Goal: Use online tool/utility: Utilize a website feature to perform a specific function

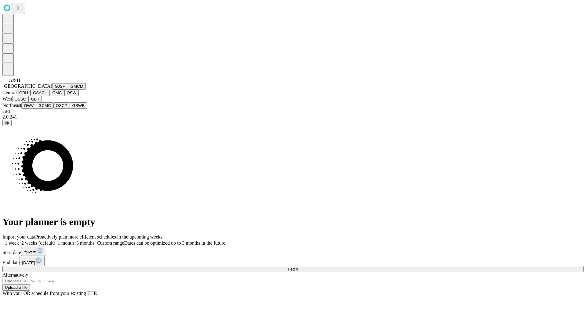
click at [52, 90] on button "GJSH" at bounding box center [60, 86] width 16 height 6
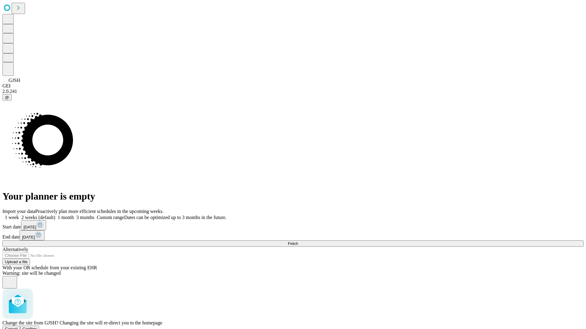
click at [37, 327] on span "Confirm" at bounding box center [30, 329] width 14 height 5
click at [74, 215] on label "1 month" at bounding box center [64, 217] width 19 height 5
click at [298, 242] on span "Fetch" at bounding box center [293, 244] width 10 height 5
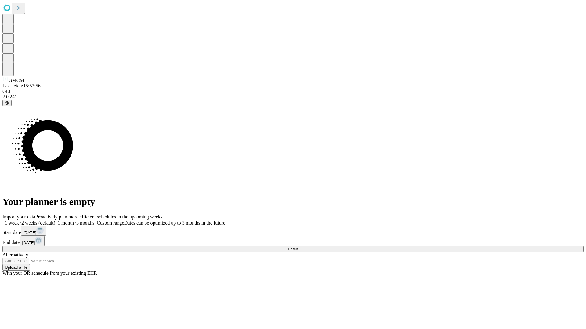
click at [74, 221] on label "1 month" at bounding box center [64, 223] width 19 height 5
click at [298, 247] on span "Fetch" at bounding box center [293, 249] width 10 height 5
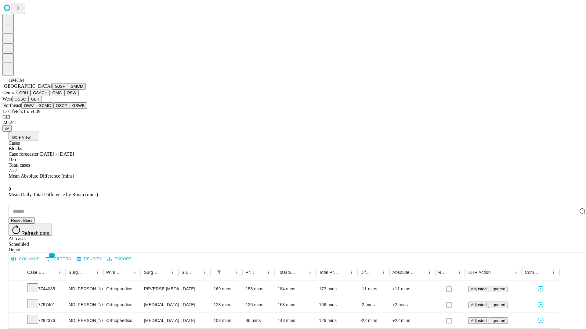
click at [31, 96] on button "GBH" at bounding box center [24, 93] width 14 height 6
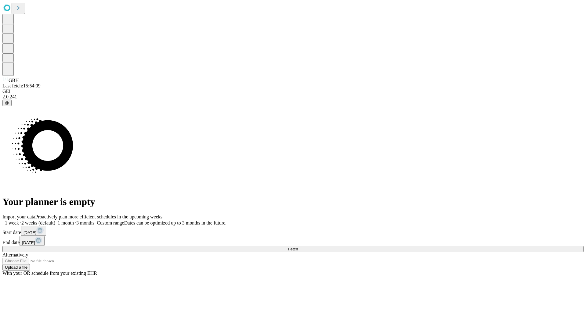
click at [74, 221] on label "1 month" at bounding box center [64, 223] width 19 height 5
click at [298, 247] on span "Fetch" at bounding box center [293, 249] width 10 height 5
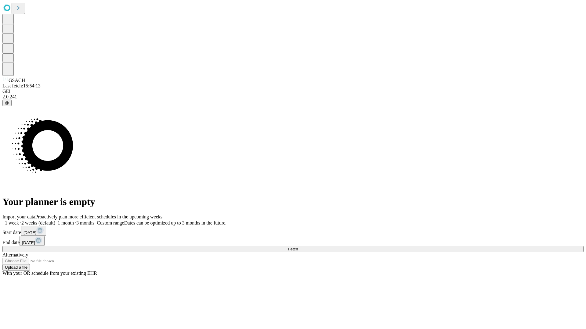
click at [74, 221] on label "1 month" at bounding box center [64, 223] width 19 height 5
click at [298, 247] on span "Fetch" at bounding box center [293, 249] width 10 height 5
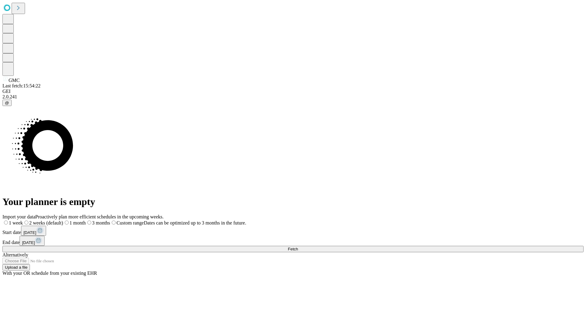
click at [86, 221] on label "1 month" at bounding box center [74, 223] width 23 height 5
click at [298, 247] on span "Fetch" at bounding box center [293, 249] width 10 height 5
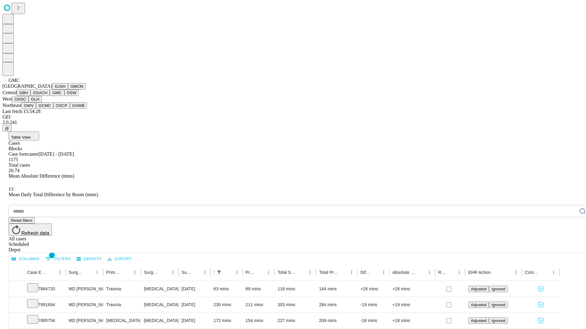
click at [64, 96] on button "OSW" at bounding box center [71, 93] width 15 height 6
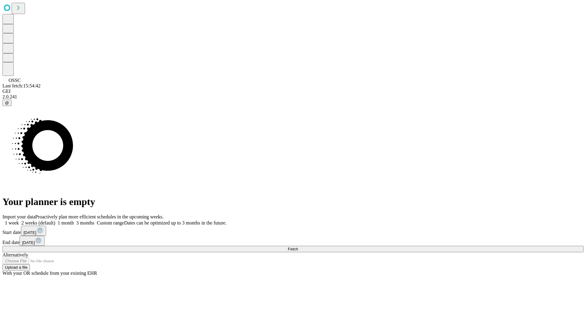
click at [74, 221] on label "1 month" at bounding box center [64, 223] width 19 height 5
click at [298, 247] on span "Fetch" at bounding box center [293, 249] width 10 height 5
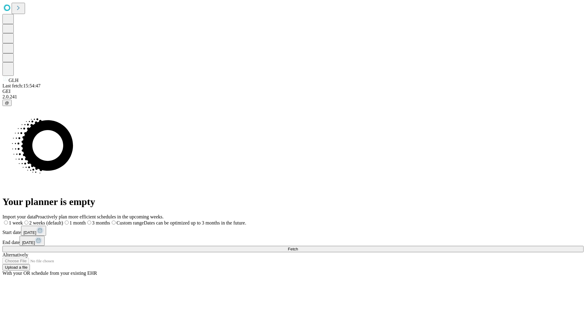
click at [298, 247] on span "Fetch" at bounding box center [293, 249] width 10 height 5
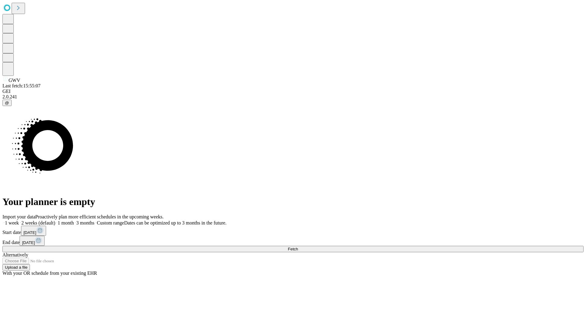
click at [74, 221] on label "1 month" at bounding box center [64, 223] width 19 height 5
click at [298, 247] on span "Fetch" at bounding box center [293, 249] width 10 height 5
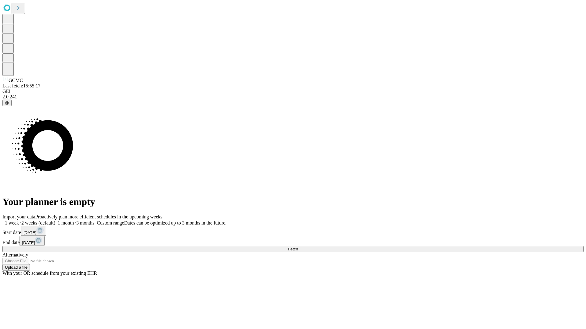
click at [74, 221] on label "1 month" at bounding box center [64, 223] width 19 height 5
click at [298, 247] on span "Fetch" at bounding box center [293, 249] width 10 height 5
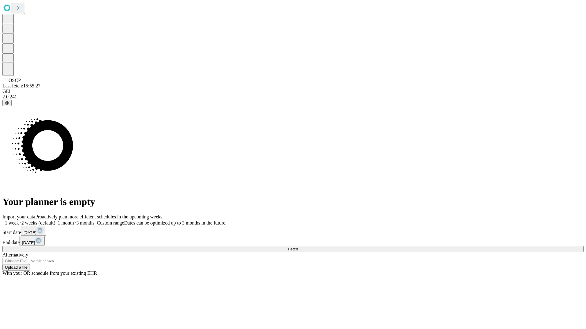
click at [298, 247] on span "Fetch" at bounding box center [293, 249] width 10 height 5
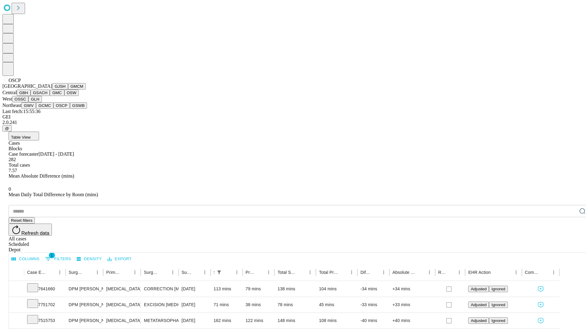
click at [70, 109] on button "GSWB" at bounding box center [78, 106] width 17 height 6
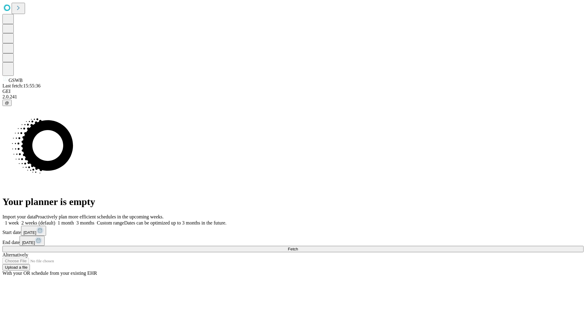
click at [74, 221] on label "1 month" at bounding box center [64, 223] width 19 height 5
click at [298, 247] on span "Fetch" at bounding box center [293, 249] width 10 height 5
